Goal: Communication & Community: Answer question/provide support

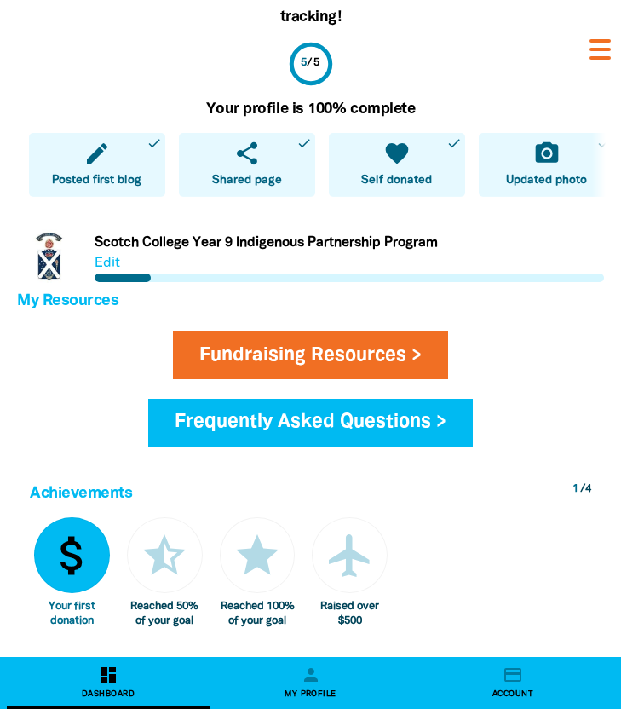
scroll to position [496, 0]
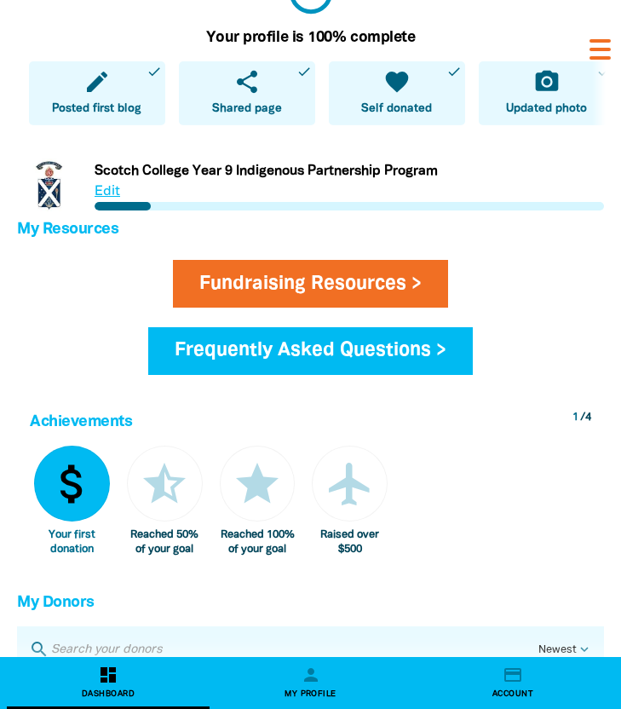
click at [499, 199] on link "Link to Scotch College Year 9 Indigenous Partnership Program" at bounding box center [310, 185] width 587 height 64
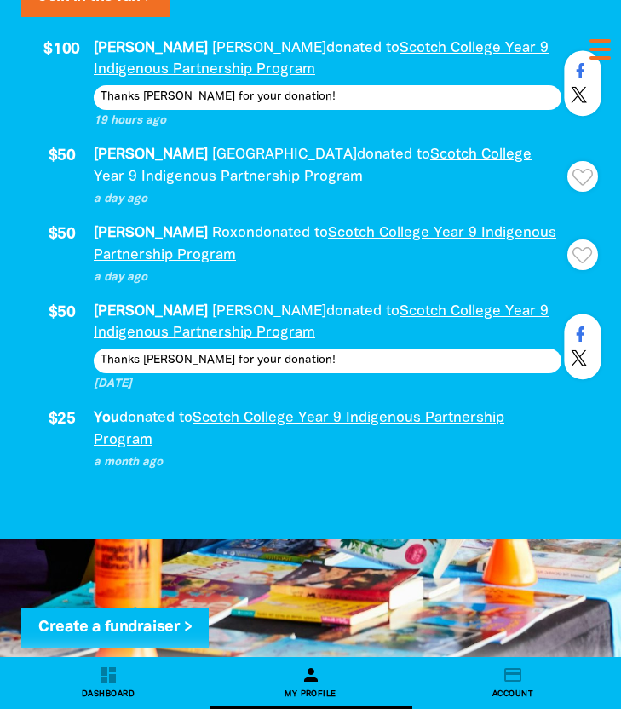
scroll to position [2160, 0]
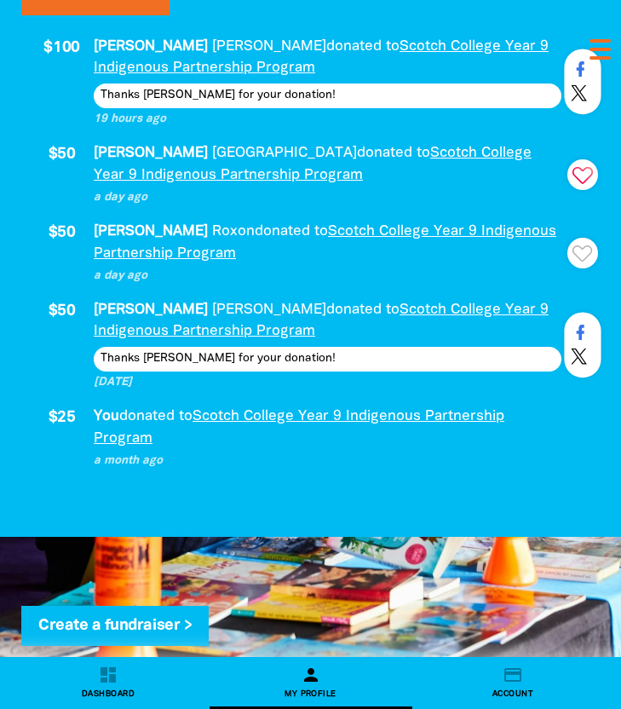
click at [577, 176] on icon "Paginated content" at bounding box center [583, 175] width 20 height 17
type textarea "Thanks [PERSON_NAME] for your donation!"
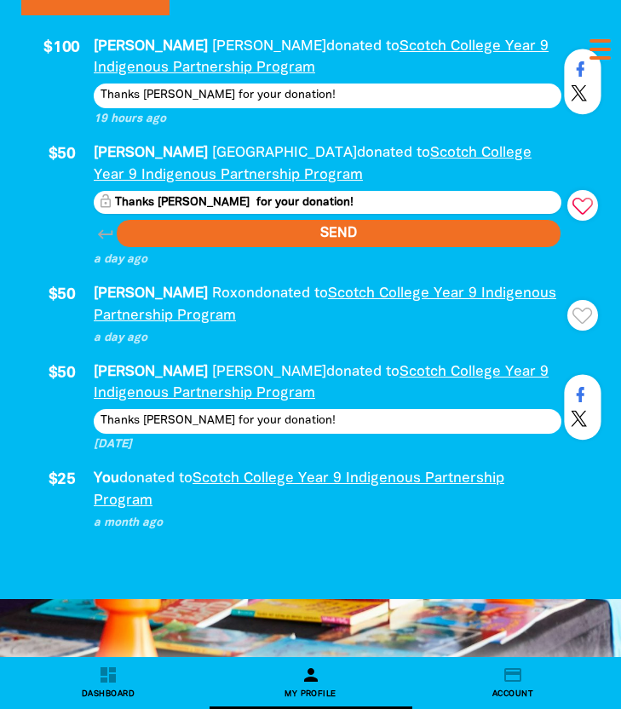
click at [513, 237] on span "Send" at bounding box center [339, 233] width 446 height 29
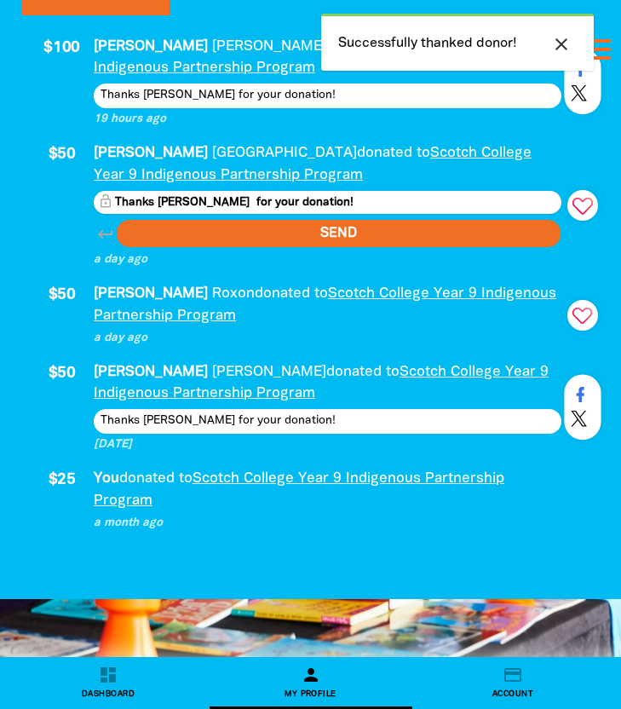
click at [574, 310] on icon "Paginated content" at bounding box center [575, 312] width 2 height 4
type textarea "Thanks [PERSON_NAME] for your donation!"
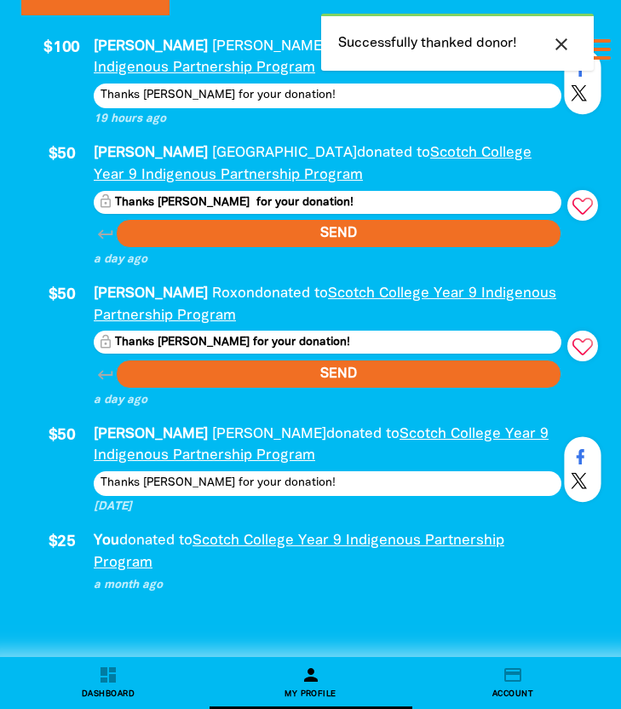
click at [326, 373] on span "Send" at bounding box center [339, 374] width 446 height 29
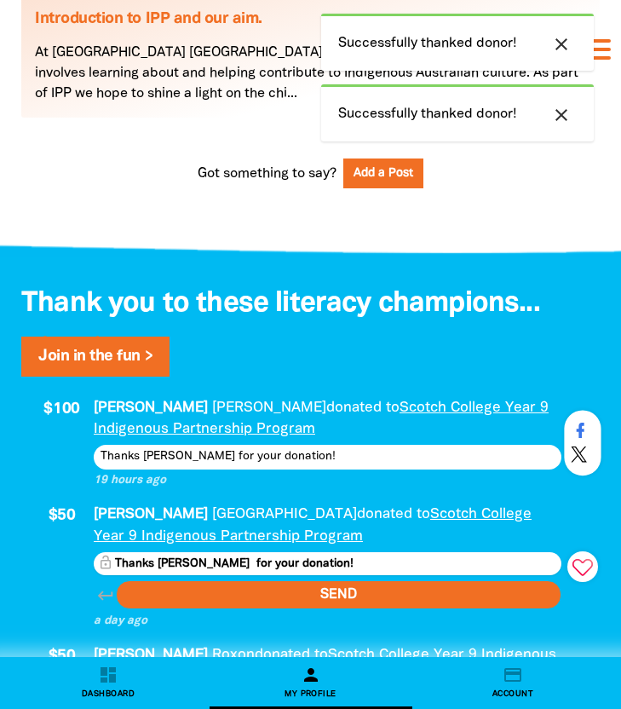
scroll to position [1634, 0]
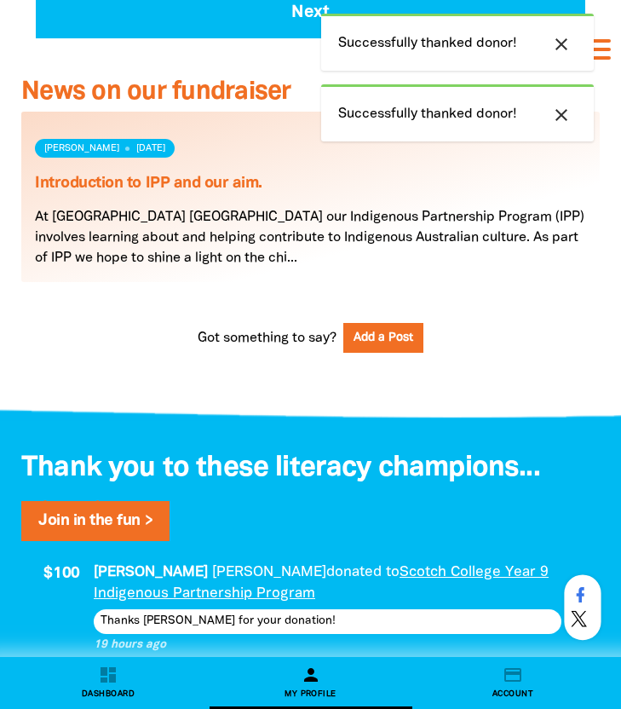
click at [556, 49] on icon "close" at bounding box center [561, 44] width 20 height 20
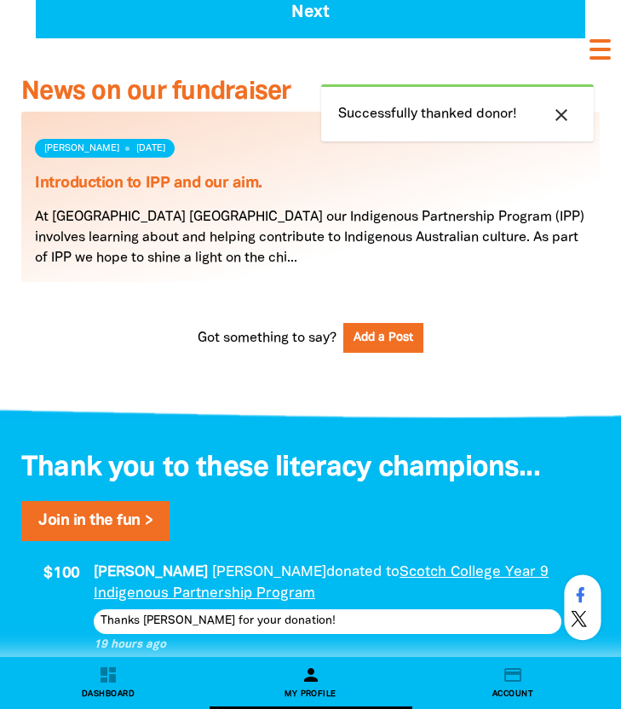
click at [556, 107] on div "News on our fundraiser Introduction to IPP and our aim. [PERSON_NAME] [DATE] At…" at bounding box center [310, 190] width 579 height 224
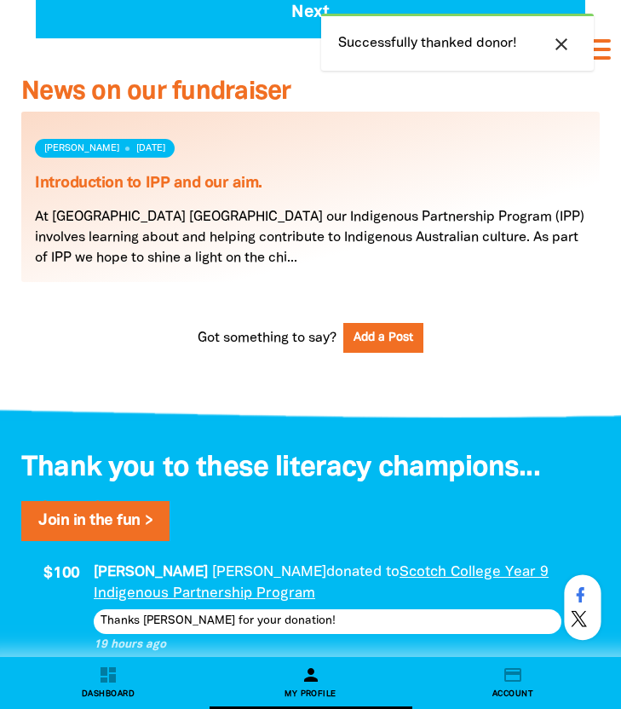
click at [565, 41] on icon "close" at bounding box center [561, 44] width 20 height 20
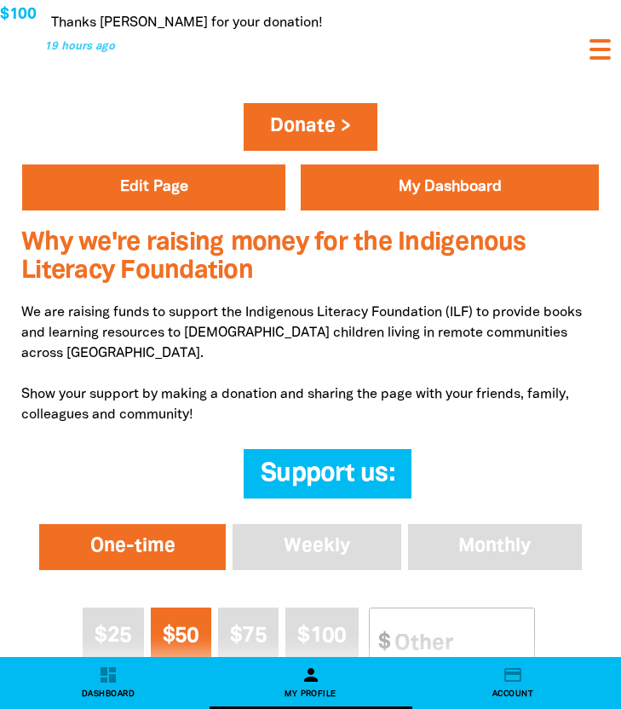
scroll to position [598, 0]
